Goal: Information Seeking & Learning: Learn about a topic

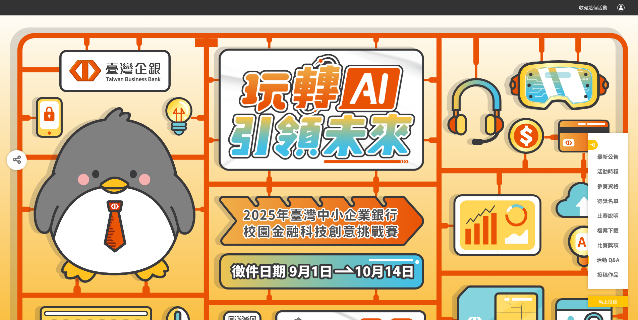
scroll to position [2084, 0]
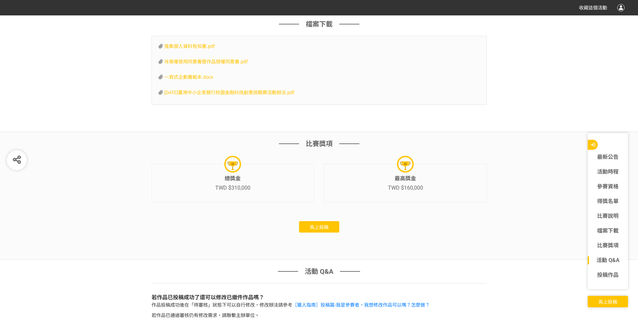
click at [200, 80] on span "一頁式企劃書範本.docx" at bounding box center [188, 76] width 49 height 5
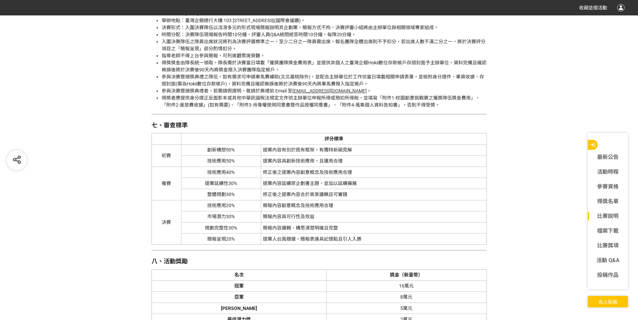
scroll to position [1360, 0]
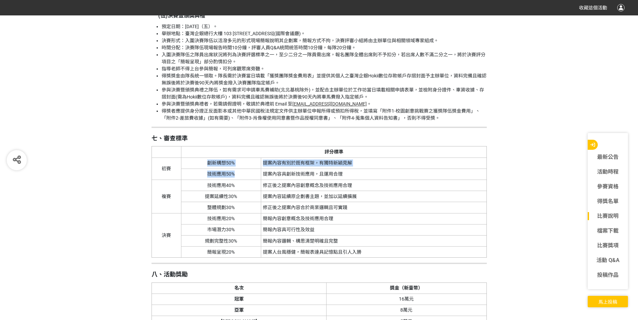
drag, startPoint x: 209, startPoint y: 175, endPoint x: 239, endPoint y: 189, distance: 33.6
click at [239, 189] on tbody "初賽 創新構想50% 提案內容有別於既有框架，有獨特新穎見解 技術應用50% 提案內容具創新技術應用，且運用合理 複賽 技術應用40% 修正後之提案內容創意概…" at bounding box center [319, 208] width 335 height 100
click at [242, 180] on td "技術應用50%" at bounding box center [221, 174] width 80 height 11
drag, startPoint x: 266, startPoint y: 192, endPoint x: 354, endPoint y: 189, distance: 87.9
click at [354, 180] on td "提案內容具創新技術應用，且運用合理" at bounding box center [374, 174] width 226 height 11
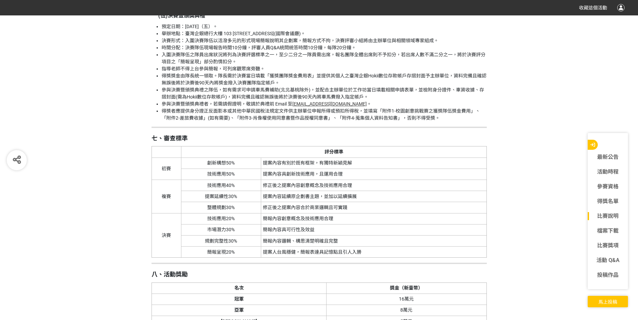
click at [354, 180] on td "提案內容具創新技術應用，且運用合理" at bounding box center [374, 174] width 226 height 11
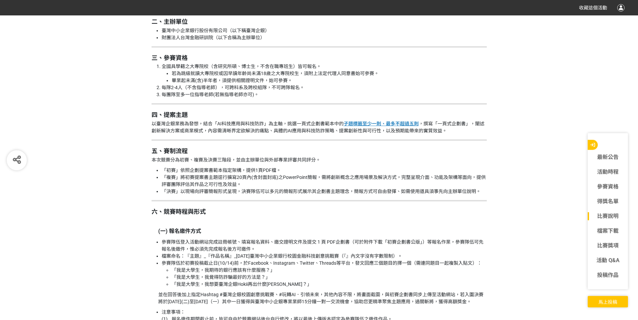
scroll to position [744, 0]
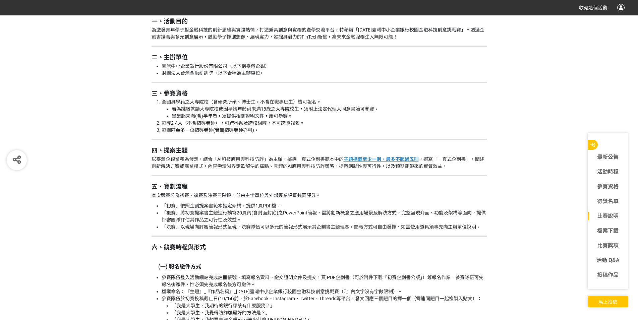
click at [250, 192] on p "本次競賽分為初賽、複賽及決賽三階段，並由主辦單位與外部專業評審共同評分。" at bounding box center [319, 195] width 335 height 7
click at [264, 215] on li "「複賽」將初賽提案書主題逕行擴寫20頁內(含封面封底)之PowerPoint簡報，需將創新概念之應用場景及解決方式，完整呈現介面、功能及架構等面向，提供評審團…" at bounding box center [324, 217] width 325 height 14
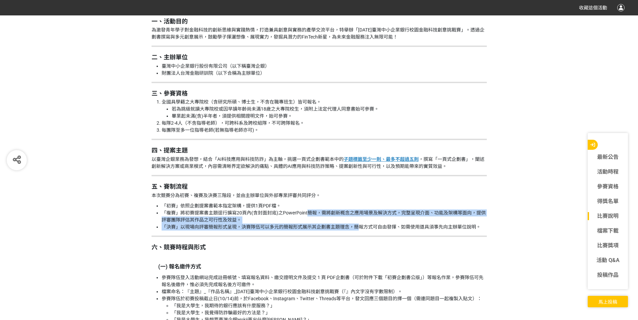
drag, startPoint x: 308, startPoint y: 215, endPoint x: 357, endPoint y: 229, distance: 50.7
click at [357, 229] on ul "「初賽」依照企劃提案書範本指定架構，提供1頁PDF檔。 「複賽」將初賽提案書主題逕行擴寫20頁內(含封面封底)之PowerPoint簡報，需將創新概念之應用場…" at bounding box center [319, 216] width 335 height 28
click at [357, 229] on li "「決賽」以現場向評審簡報形式呈現，決賽隊伍可以多元的簡報形式展示其企劃書主題理念，簡報方式可自由發揮、如需使用道具須事先向主辦單位說明。" at bounding box center [324, 227] width 325 height 7
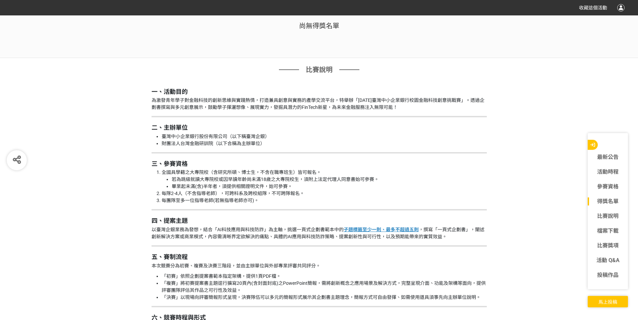
scroll to position [708, 0]
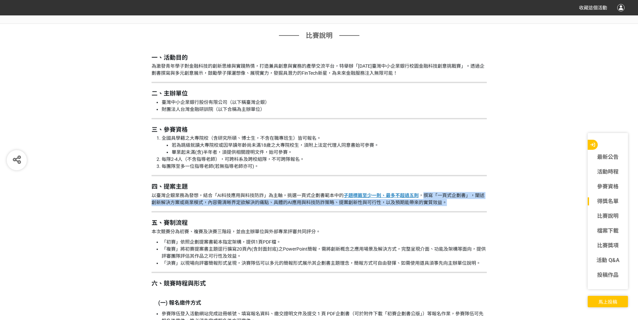
drag, startPoint x: 425, startPoint y: 197, endPoint x: 476, endPoint y: 202, distance: 51.3
click at [476, 202] on p "以臺灣企銀業務為發想，結合「AI科技應用與科技防詐」為主軸，挑選一頁式企劃書範本中的 子題標籤至少一則、最多不超過五則 ，撰寫「一頁式企劃書」，闡述創新解決方…" at bounding box center [319, 199] width 335 height 14
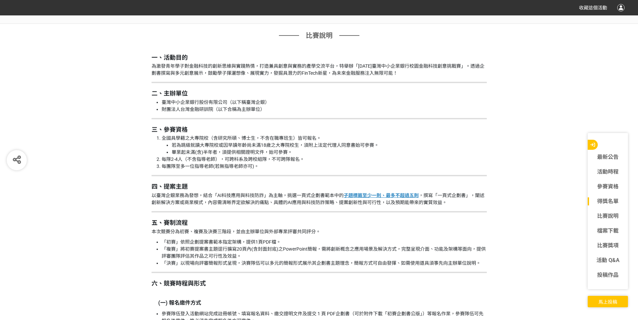
click at [476, 202] on p "以臺灣企銀業務為發想，結合「AI科技應用與科技防詐」為主軸，挑選一頁式企劃書範本中的 子題標籤至少一則、最多不超過五則 ，撰寫「一頁式企劃書」，闡述創新解決方…" at bounding box center [319, 199] width 335 height 14
click at [269, 300] on p "(一) 報名繳件方式" at bounding box center [322, 303] width 329 height 8
click at [294, 76] on p "為激發青年學子對金融科技的創新思維與實踐熱情，打造兼具創意與實務的產學交流平台，特舉辦「[DATE]臺灣中小企業銀行校園金融科技創意挑戰賽」。透過企劃書撰寫與…" at bounding box center [319, 70] width 335 height 14
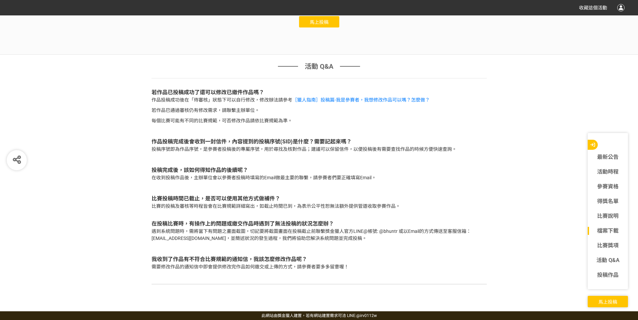
scroll to position [2309, 0]
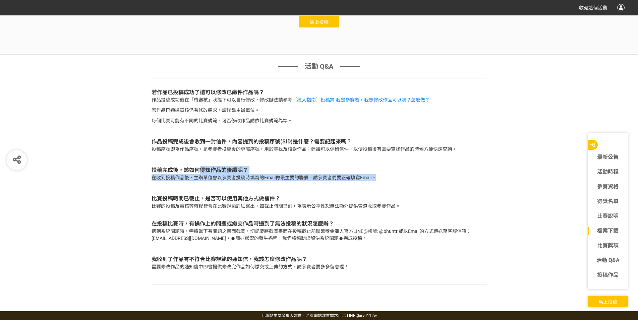
drag, startPoint x: 201, startPoint y: 171, endPoint x: 398, endPoint y: 183, distance: 196.8
click at [398, 183] on div "投稿完成後，該如何得知作品的後續呢？ 在收到投稿作品後，主辦單位會以參賽者投稿時填寫的Email做最主要的聯繫，請參賽者們要正確填寫Email。" at bounding box center [319, 175] width 335 height 28
click at [398, 182] on div "投稿完成後，該如何得知作品的後續呢？ 在收到投稿作品後，主辦單位會以參賽者投稿時填寫的Email做最主要的聯繫，請參賽者們要正確填寫Email。" at bounding box center [319, 175] width 335 height 28
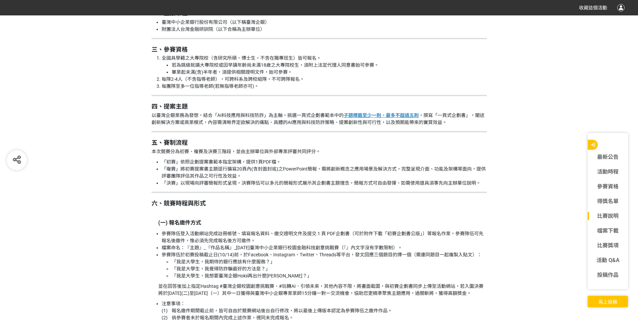
scroll to position [643, 0]
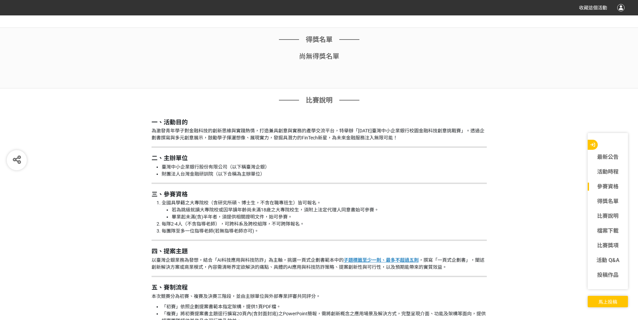
click at [433, 167] on li "臺灣中小企業銀行股份有限公司（以下稱臺灣企銀）" at bounding box center [324, 167] width 325 height 7
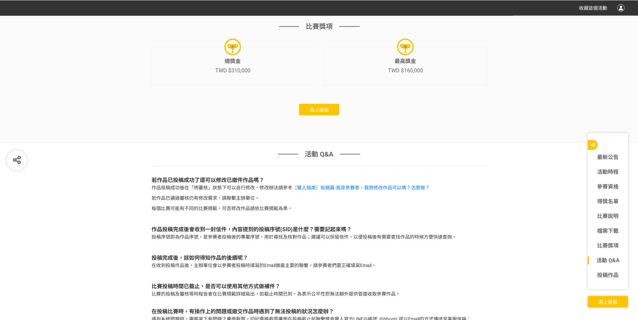
scroll to position [2218, 0]
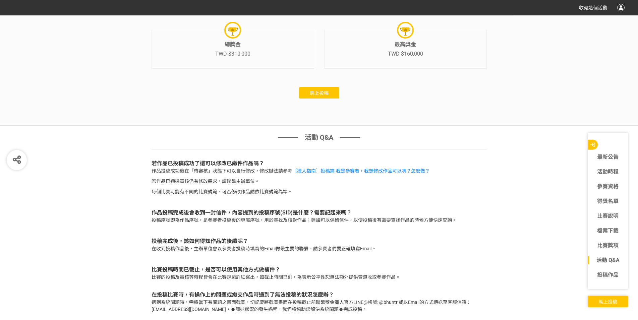
click at [381, 125] on div "比賽獎項 總獎金 TWD $310,000 最高獎金 TWD $160,000 馬上投稿" at bounding box center [319, 62] width 638 height 128
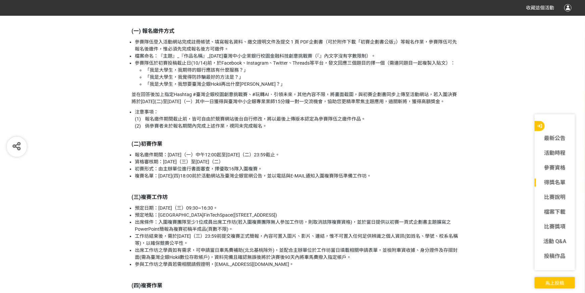
scroll to position [902, 0]
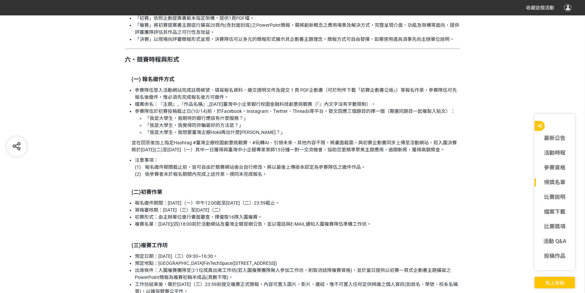
click at [408, 190] on p "(二)初賽作業" at bounding box center [295, 188] width 329 height 15
